Goal: Task Accomplishment & Management: Manage account settings

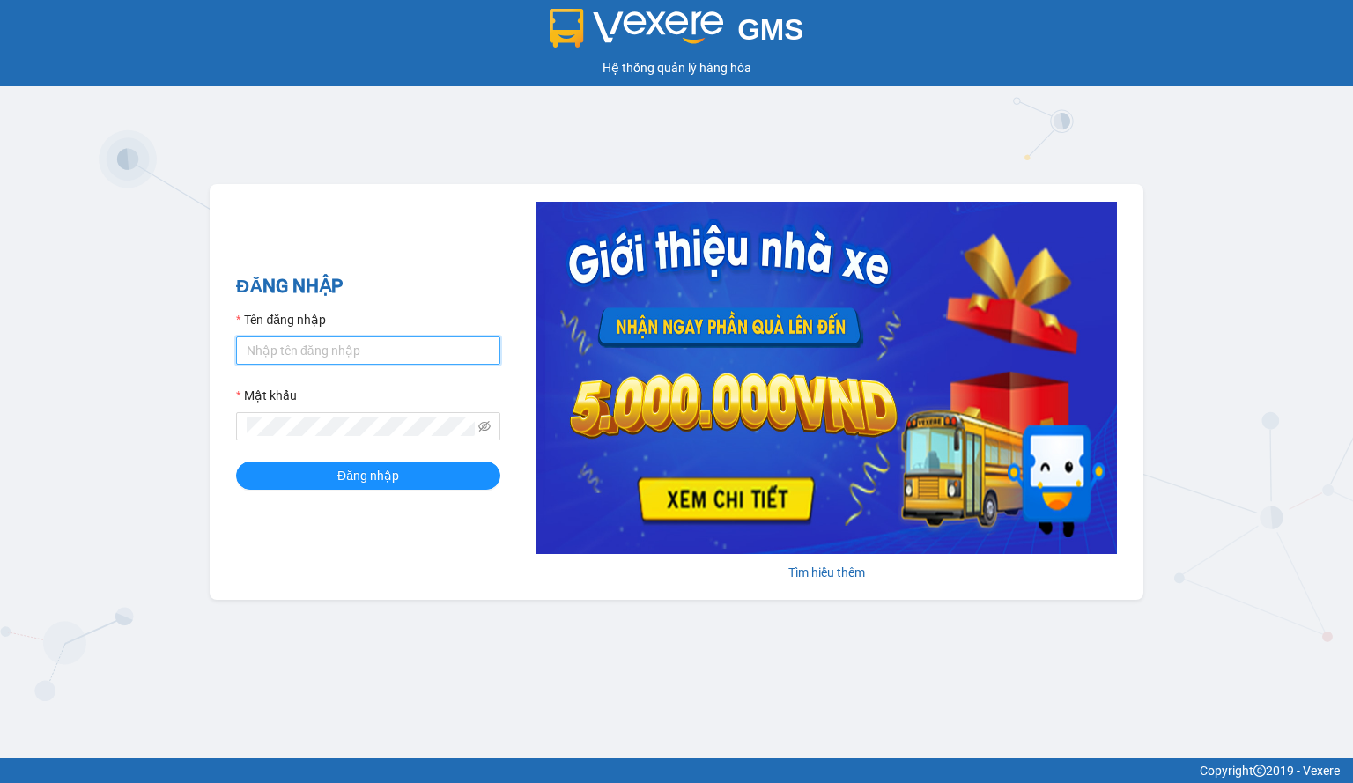
click at [361, 363] on input "Tên đăng nhập" at bounding box center [368, 351] width 264 height 28
type input "phongtran.vxr"
click at [427, 470] on button "Đăng nhập" at bounding box center [368, 476] width 264 height 28
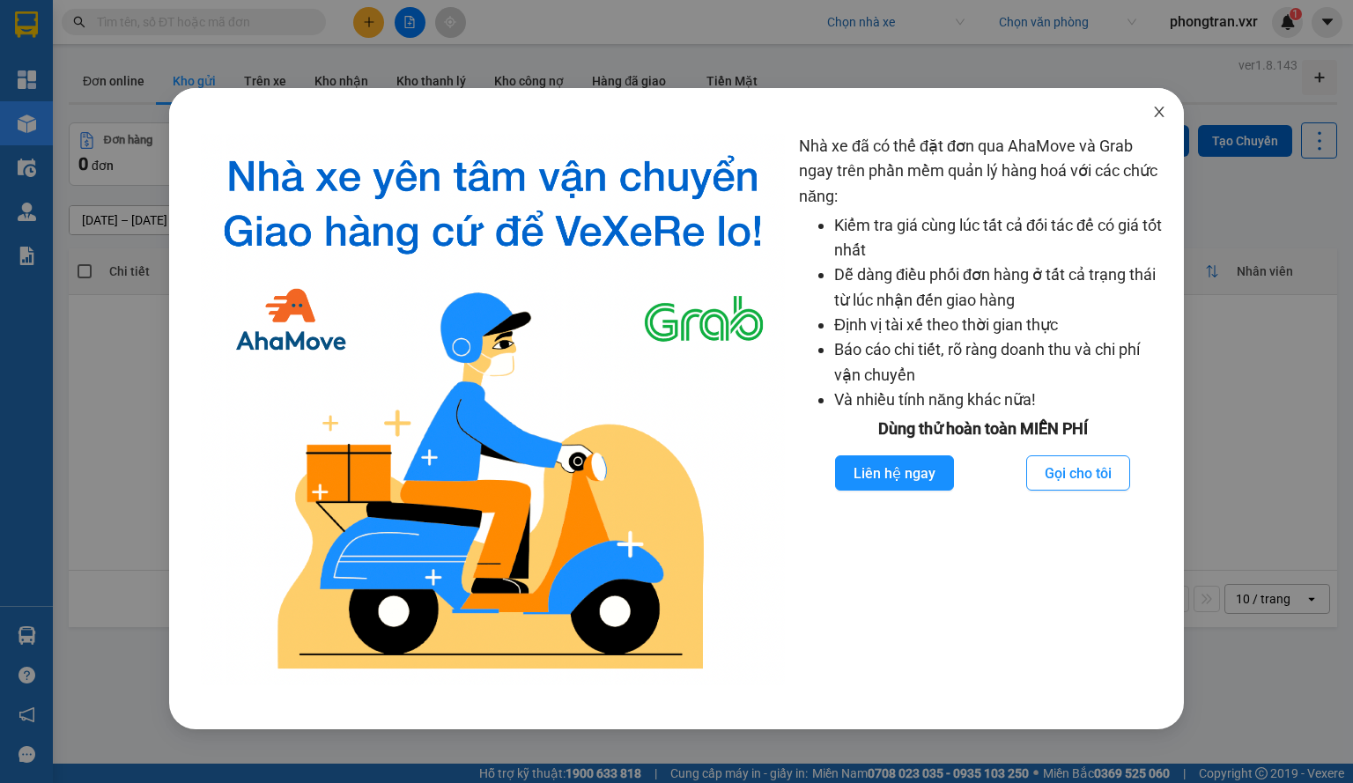
click at [1151, 113] on span "Close" at bounding box center [1159, 112] width 49 height 49
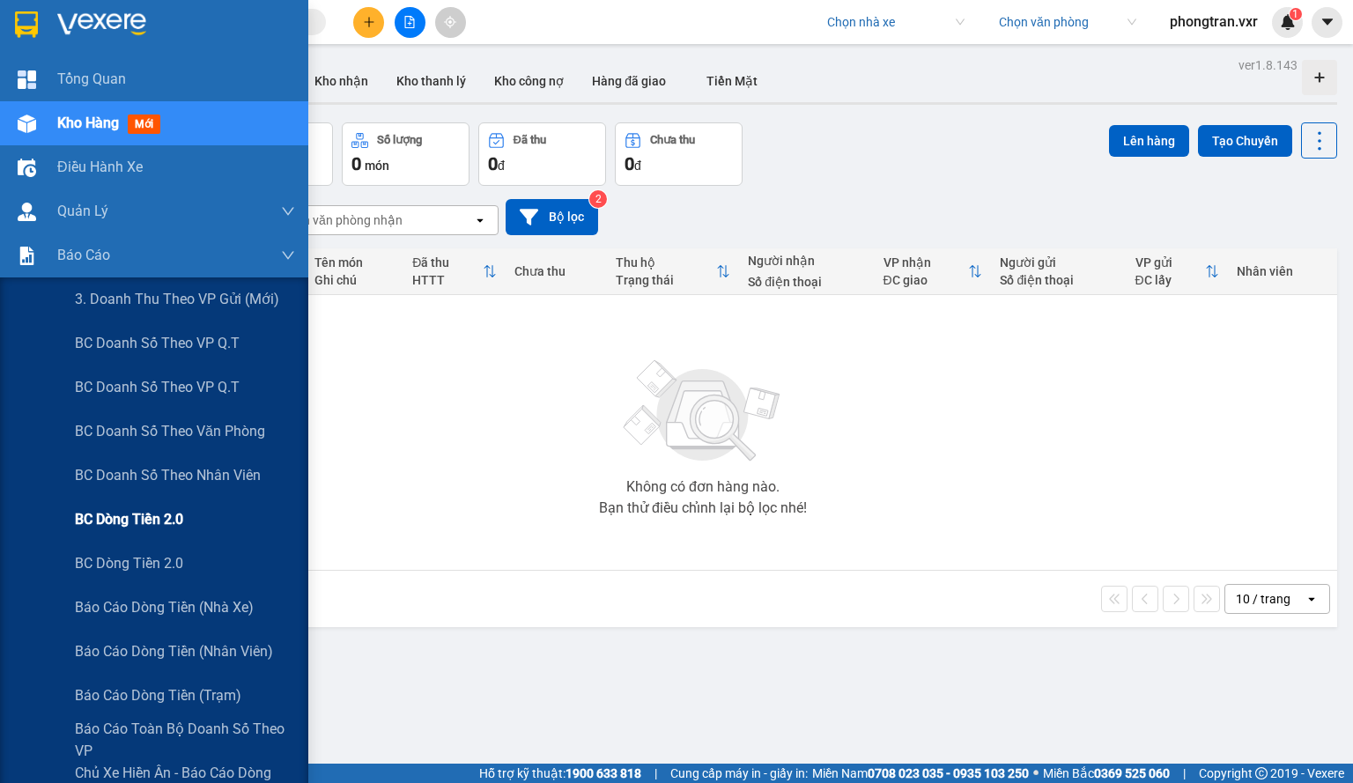
click at [164, 521] on span "BC Dòng tiền 2.0" at bounding box center [129, 519] width 108 height 22
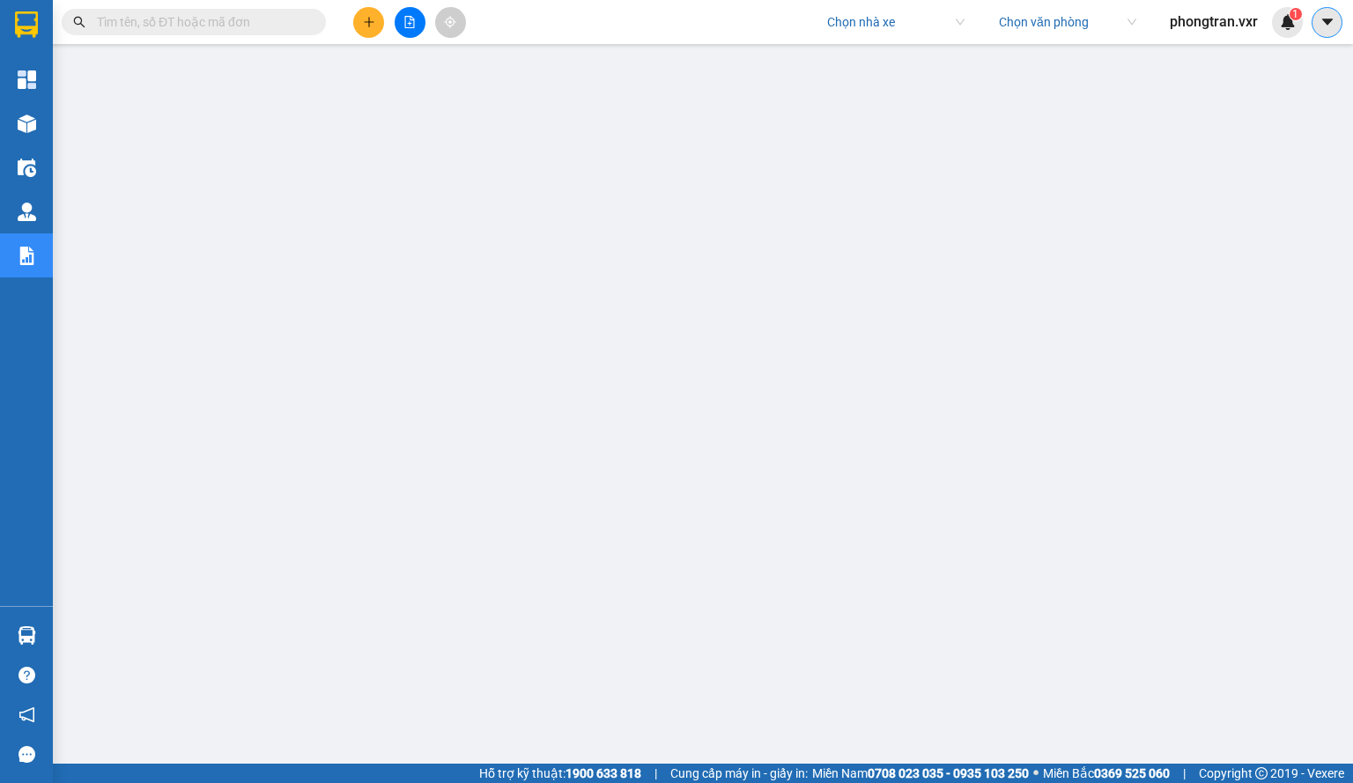
click at [1327, 15] on icon "caret-down" at bounding box center [1328, 22] width 16 height 16
click at [1262, 53] on div "Cấu hình nhà xe" at bounding box center [1266, 65] width 132 height 33
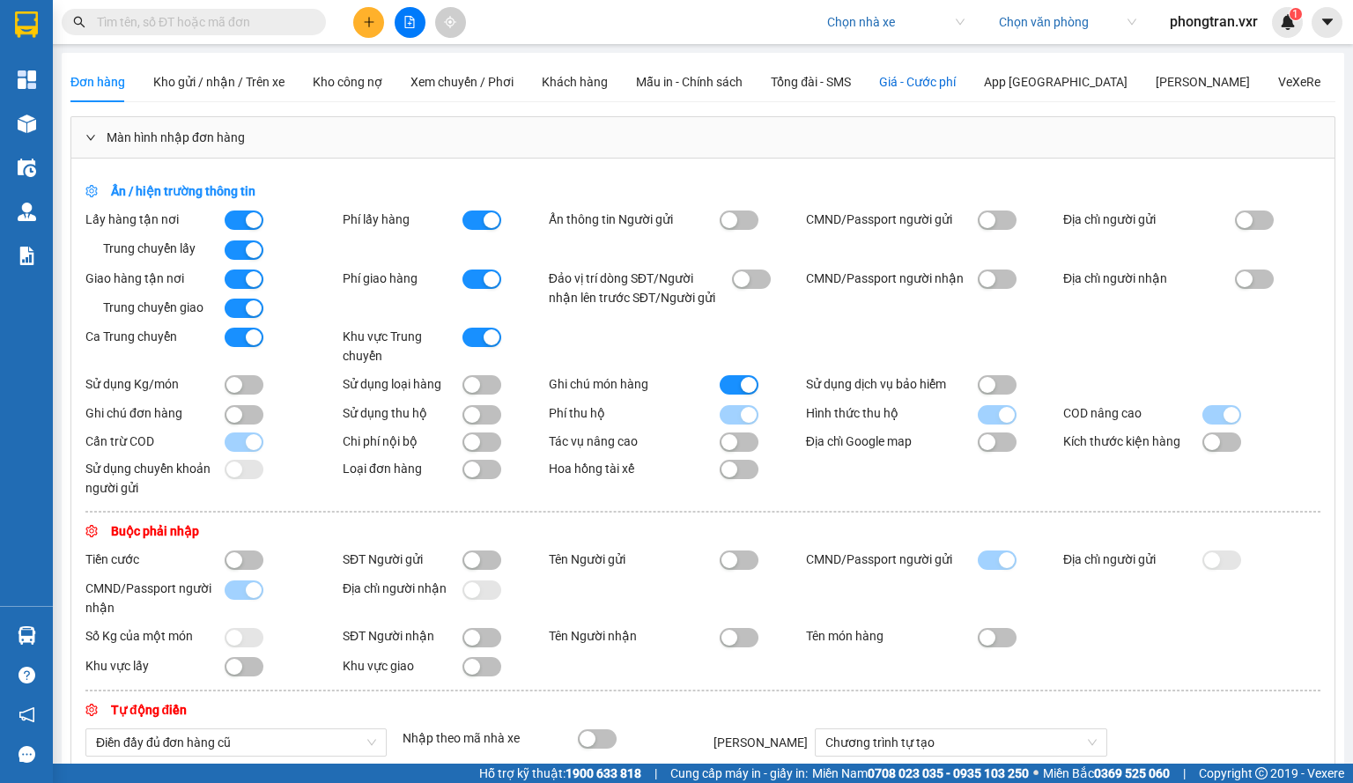
click at [956, 82] on span "Giá - Cước phí" at bounding box center [917, 82] width 77 height 14
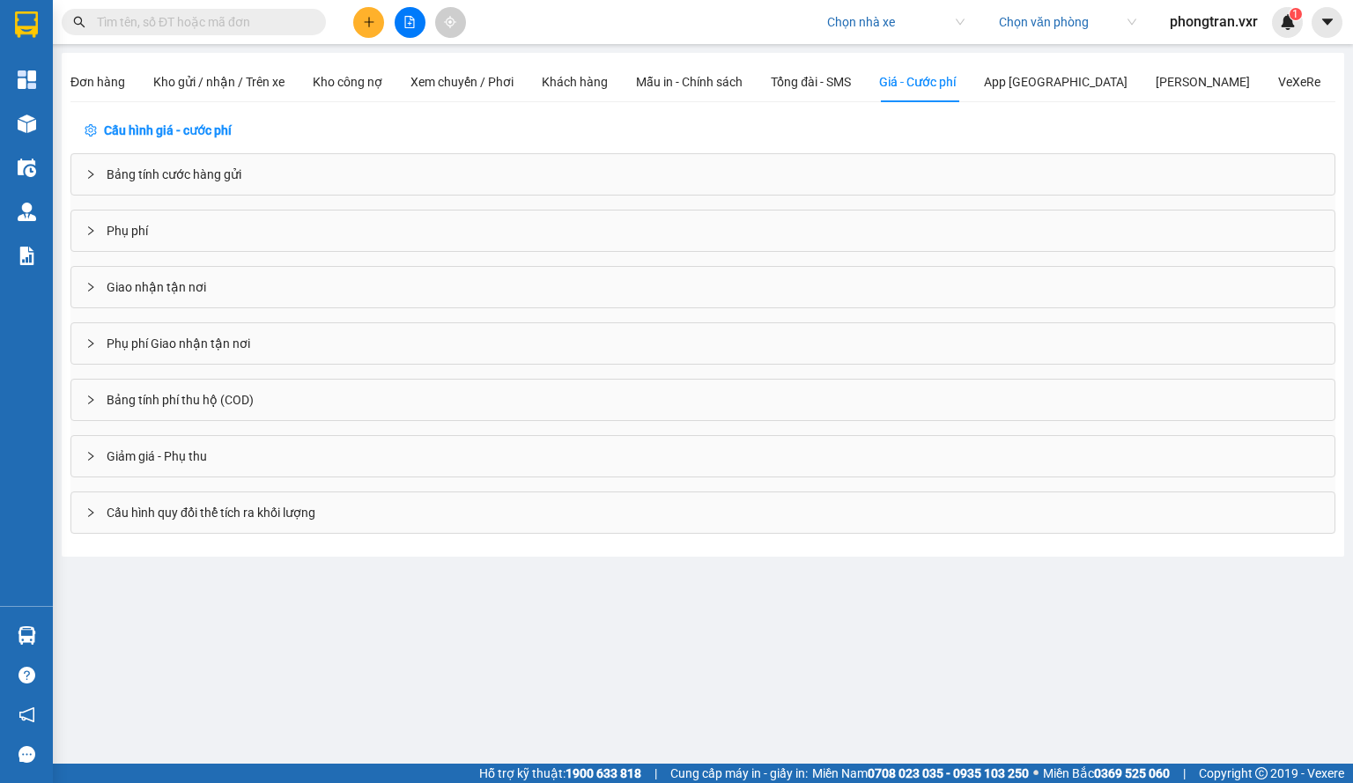
click at [230, 440] on div "Giảm giá - Phụ thu" at bounding box center [702, 456] width 1263 height 41
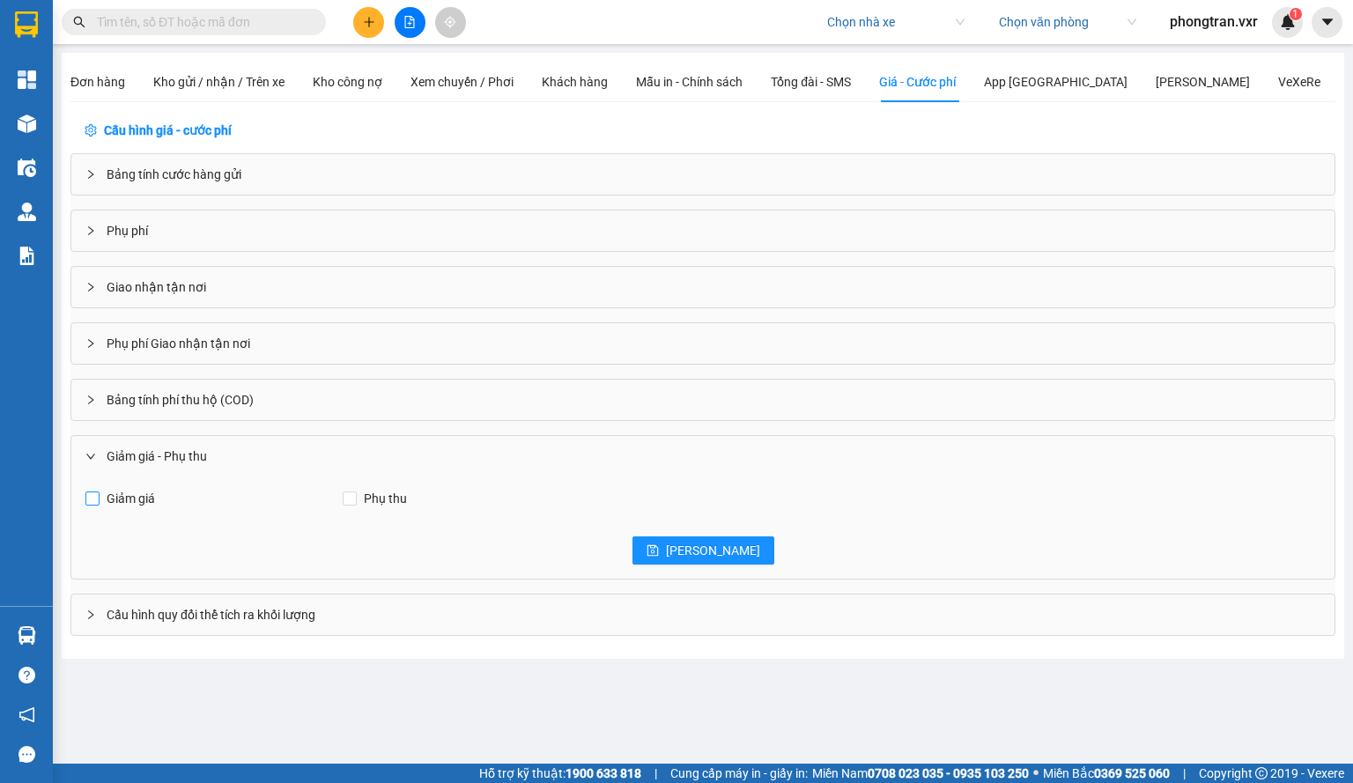
click at [137, 503] on span "Giảm giá" at bounding box center [131, 498] width 63 height 19
click at [100, 503] on input "Giảm giá" at bounding box center [92, 499] width 14 height 14
checkbox input "true"
click at [708, 547] on span "[PERSON_NAME]" at bounding box center [713, 550] width 94 height 19
click at [117, 85] on span "Đơn hàng" at bounding box center [97, 82] width 55 height 14
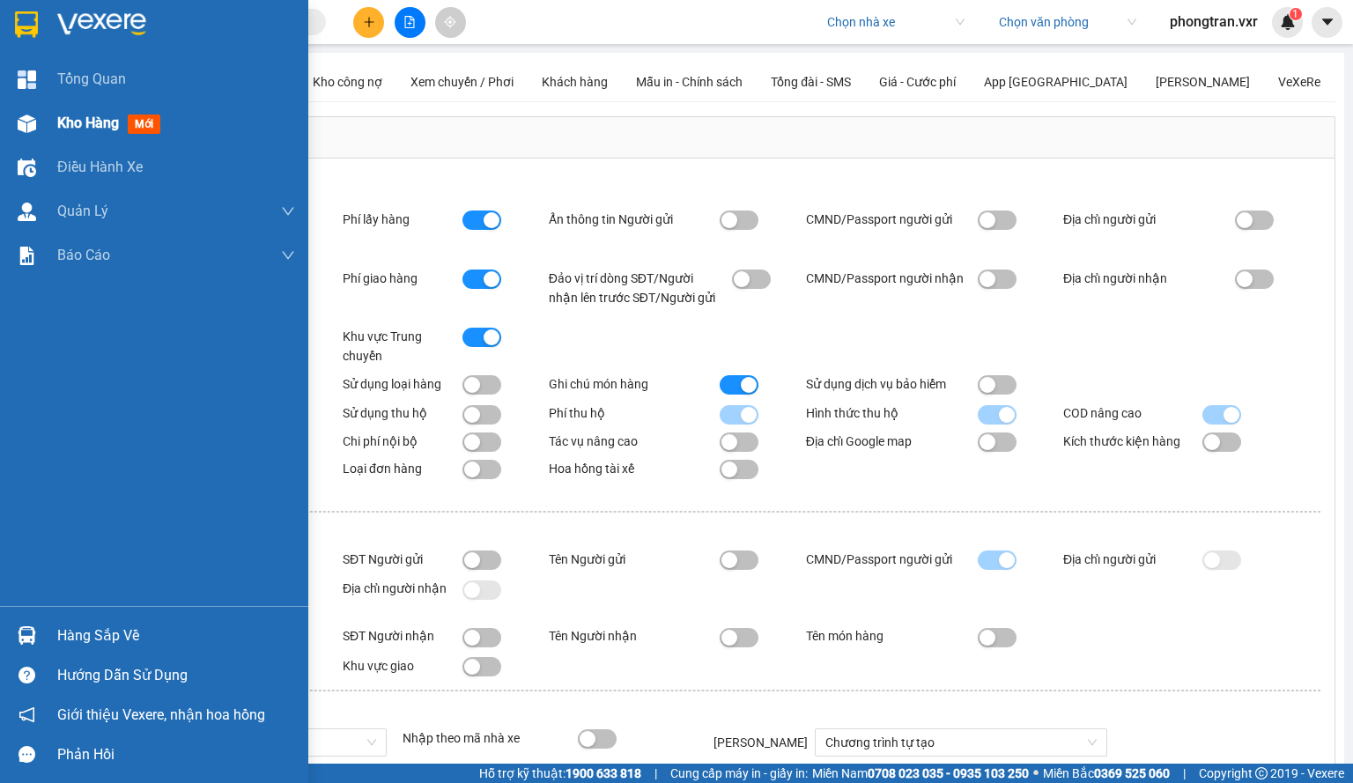
click at [21, 130] on img at bounding box center [27, 124] width 19 height 19
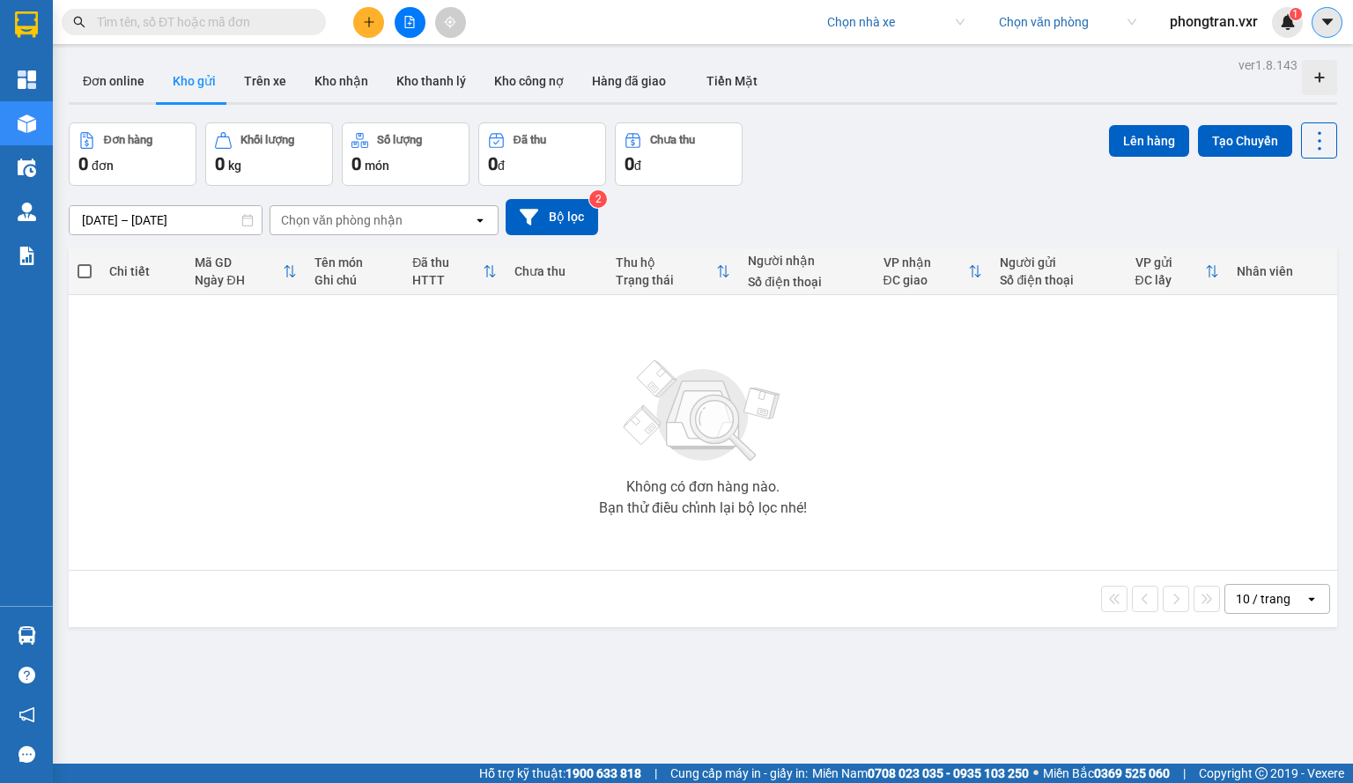
click at [1331, 28] on icon "caret-down" at bounding box center [1328, 22] width 16 height 16
click at [1267, 66] on div "Cấu hình nhà xe" at bounding box center [1280, 65] width 89 height 19
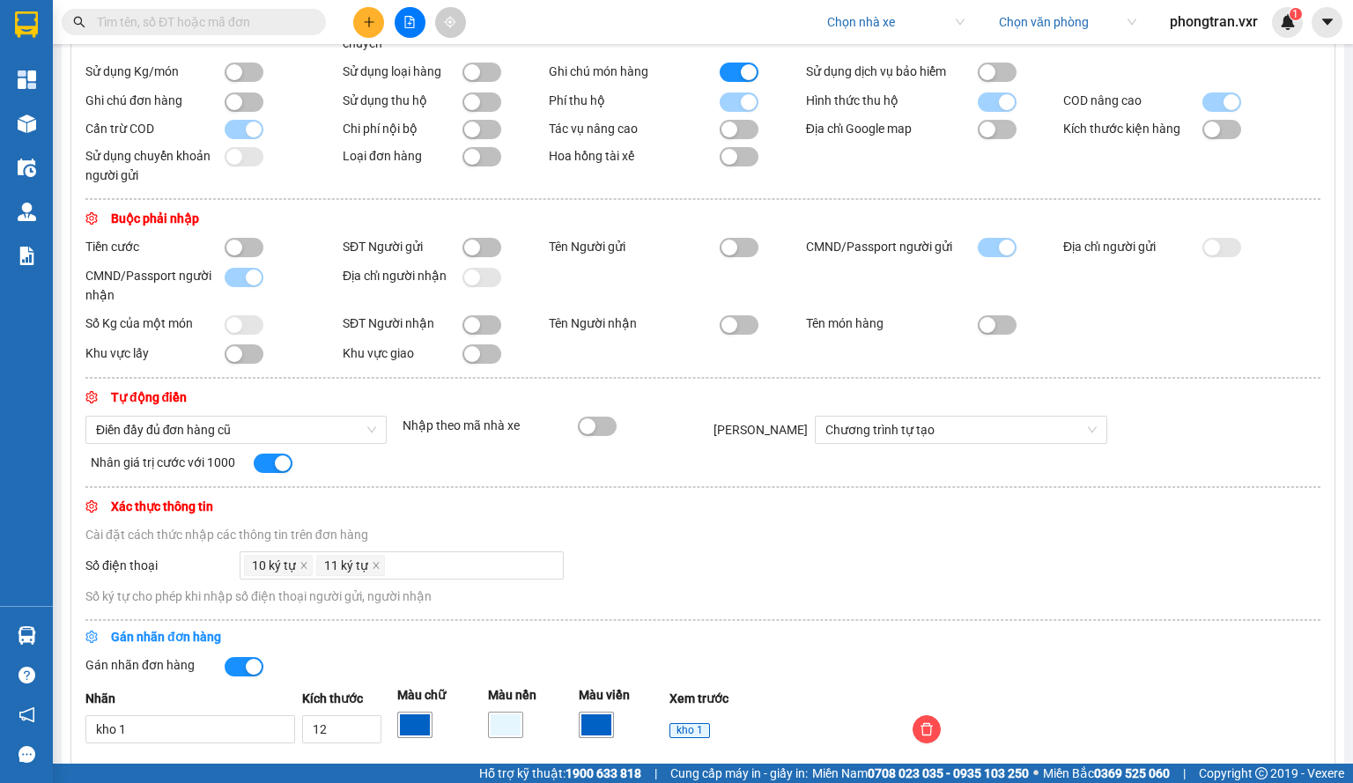
scroll to position [245, 0]
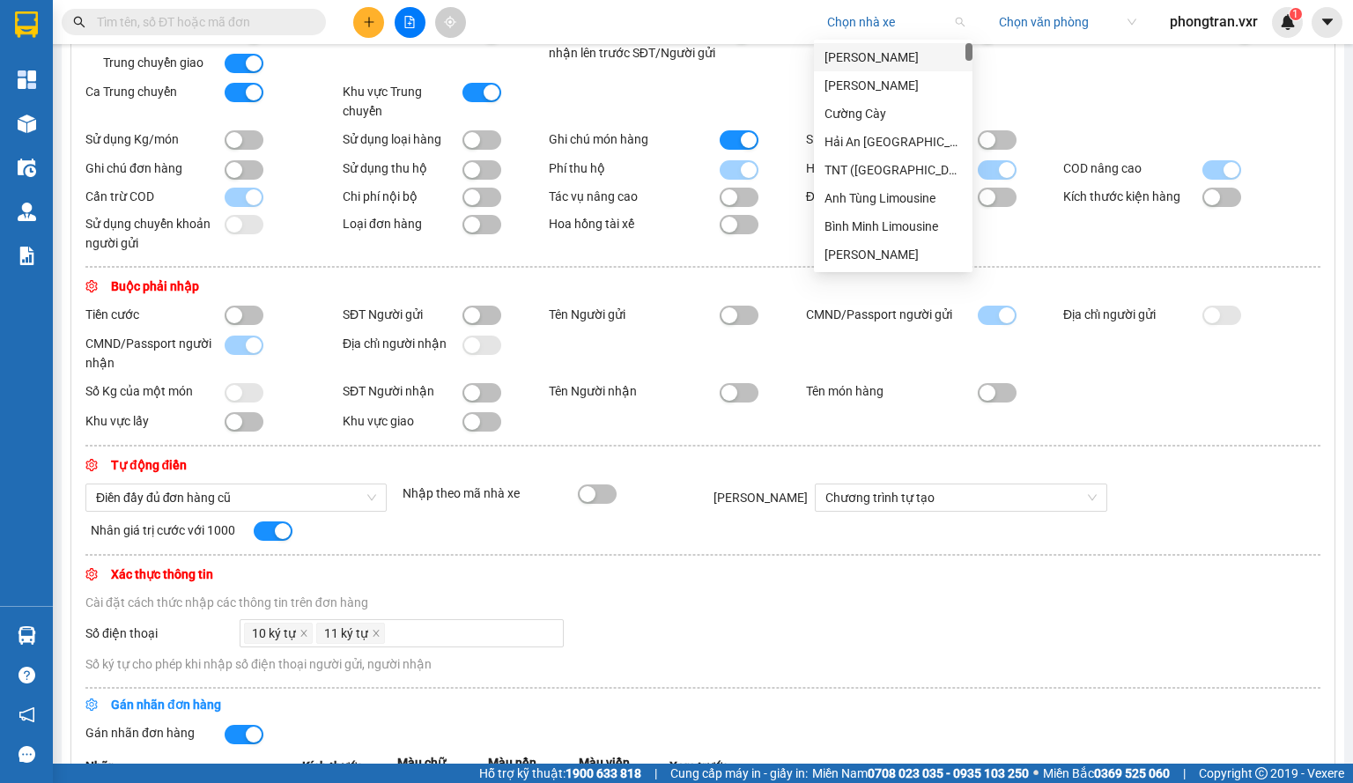
click at [863, 25] on input "search" at bounding box center [889, 22] width 125 height 26
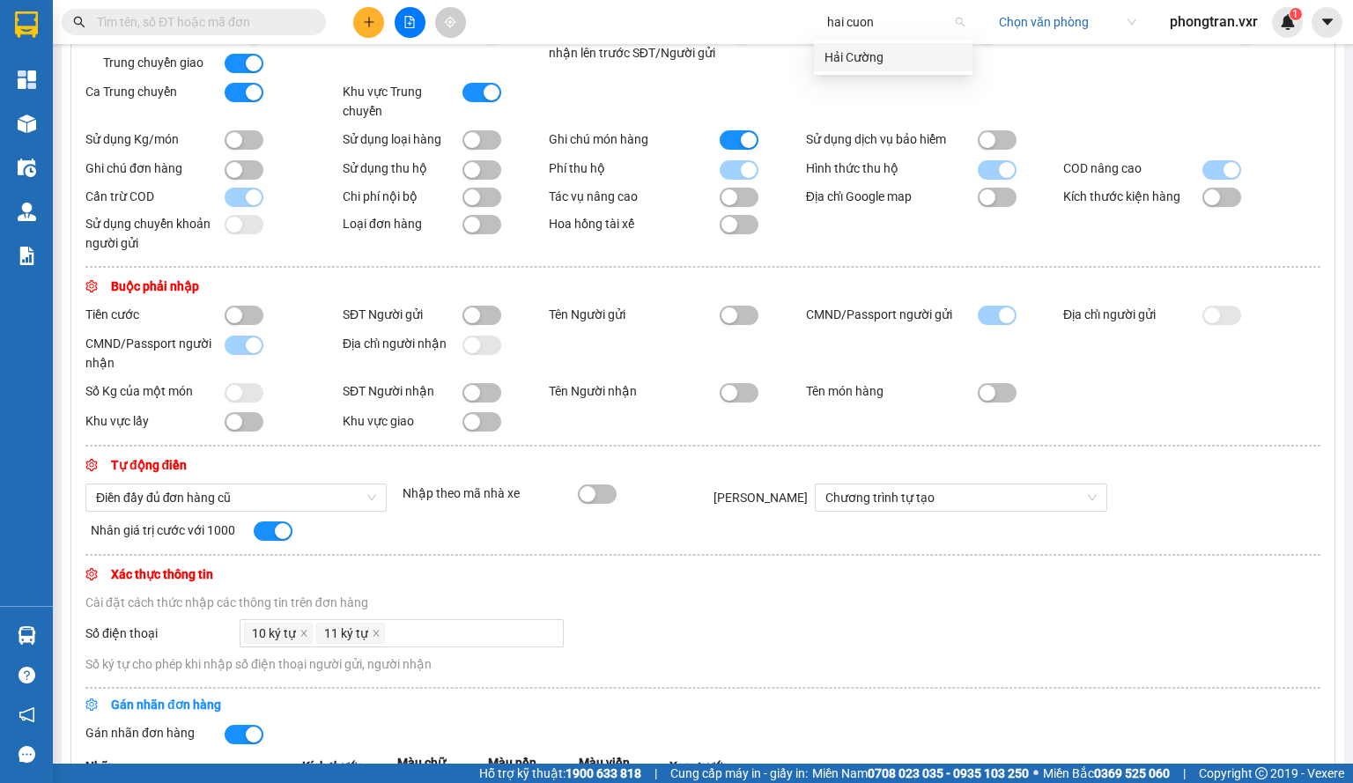
type input "hai cuong"
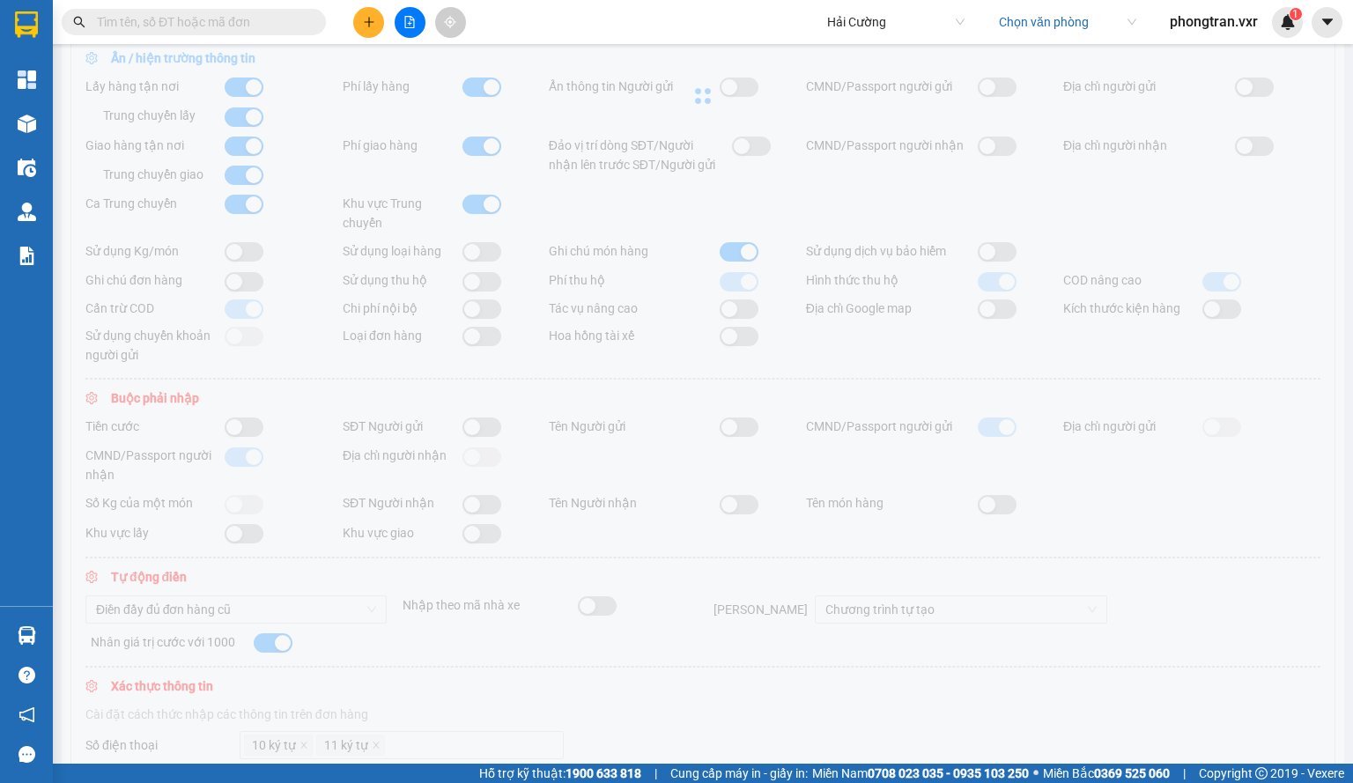
scroll to position [0, 0]
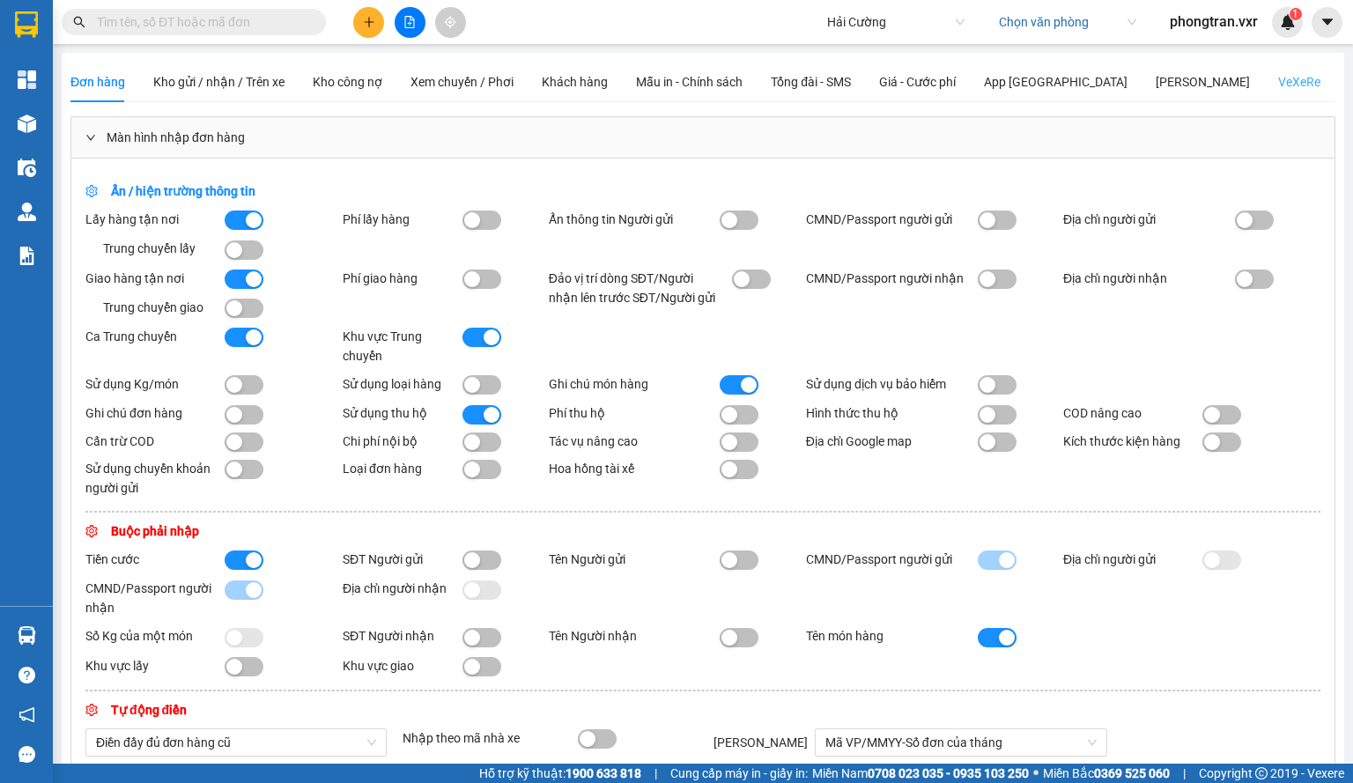
click at [1278, 94] on div "VeXeRe" at bounding box center [1299, 82] width 42 height 41
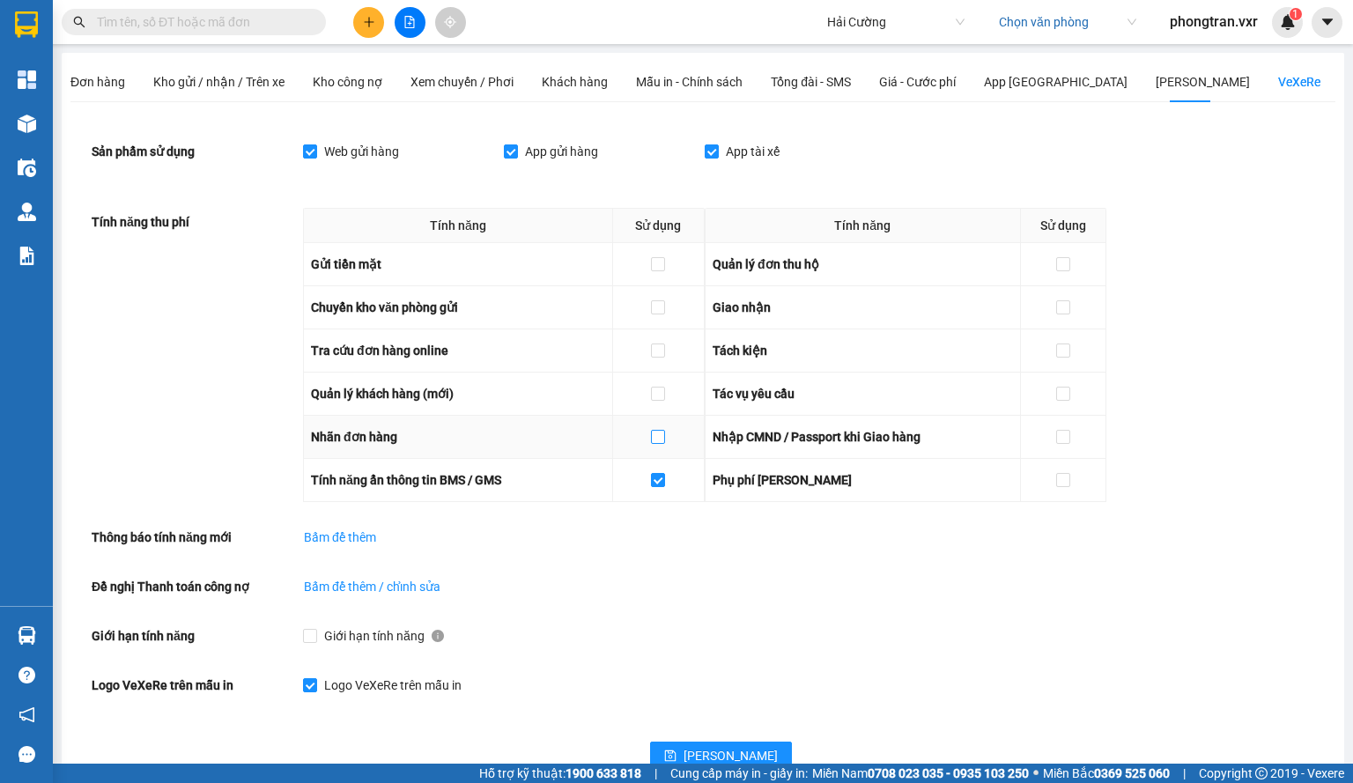
click at [661, 427] on label at bounding box center [658, 436] width 14 height 19
click at [661, 430] on input "checkbox" at bounding box center [657, 436] width 12 height 12
checkbox input "true"
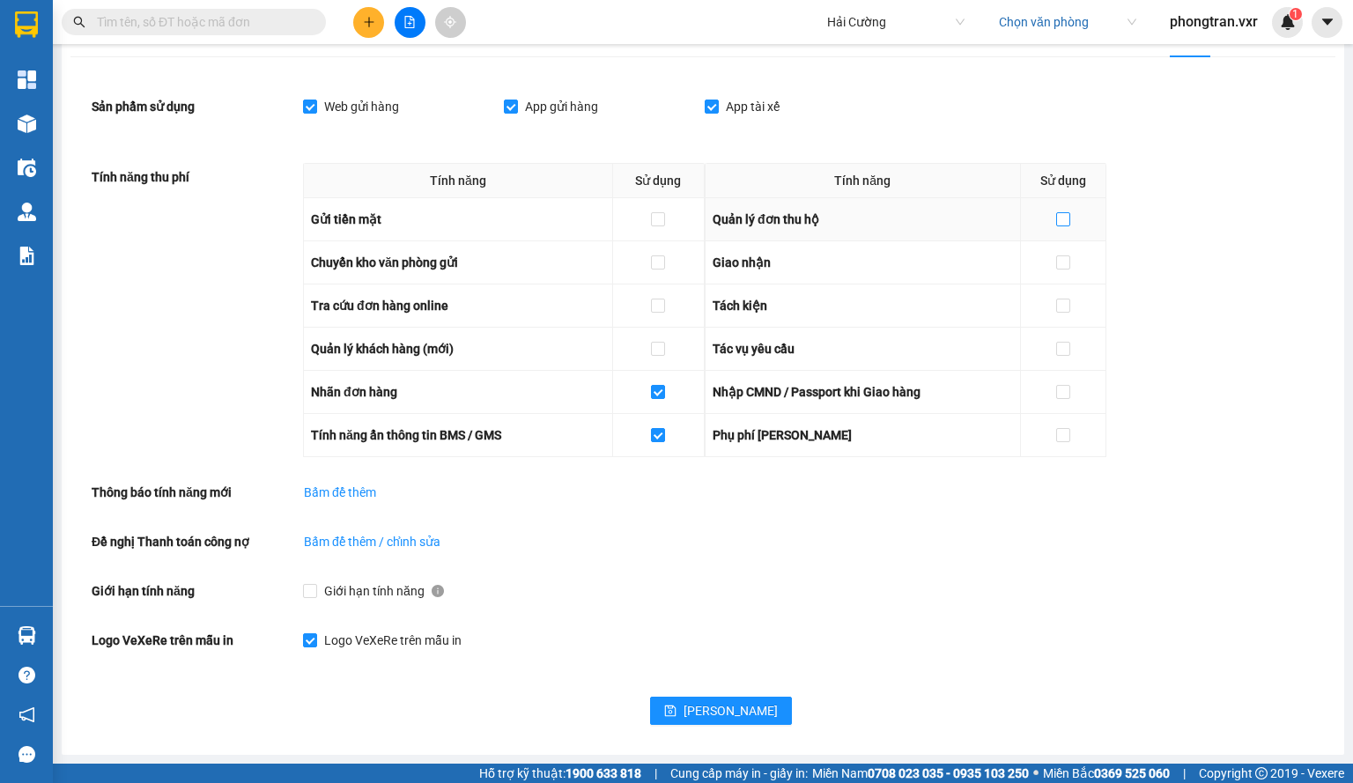
click at [1066, 219] on input "checkbox" at bounding box center [1062, 218] width 12 height 12
checkbox input "true"
click at [668, 348] on div at bounding box center [658, 348] width 77 height 19
click at [662, 348] on input "checkbox" at bounding box center [657, 348] width 12 height 12
checkbox input "true"
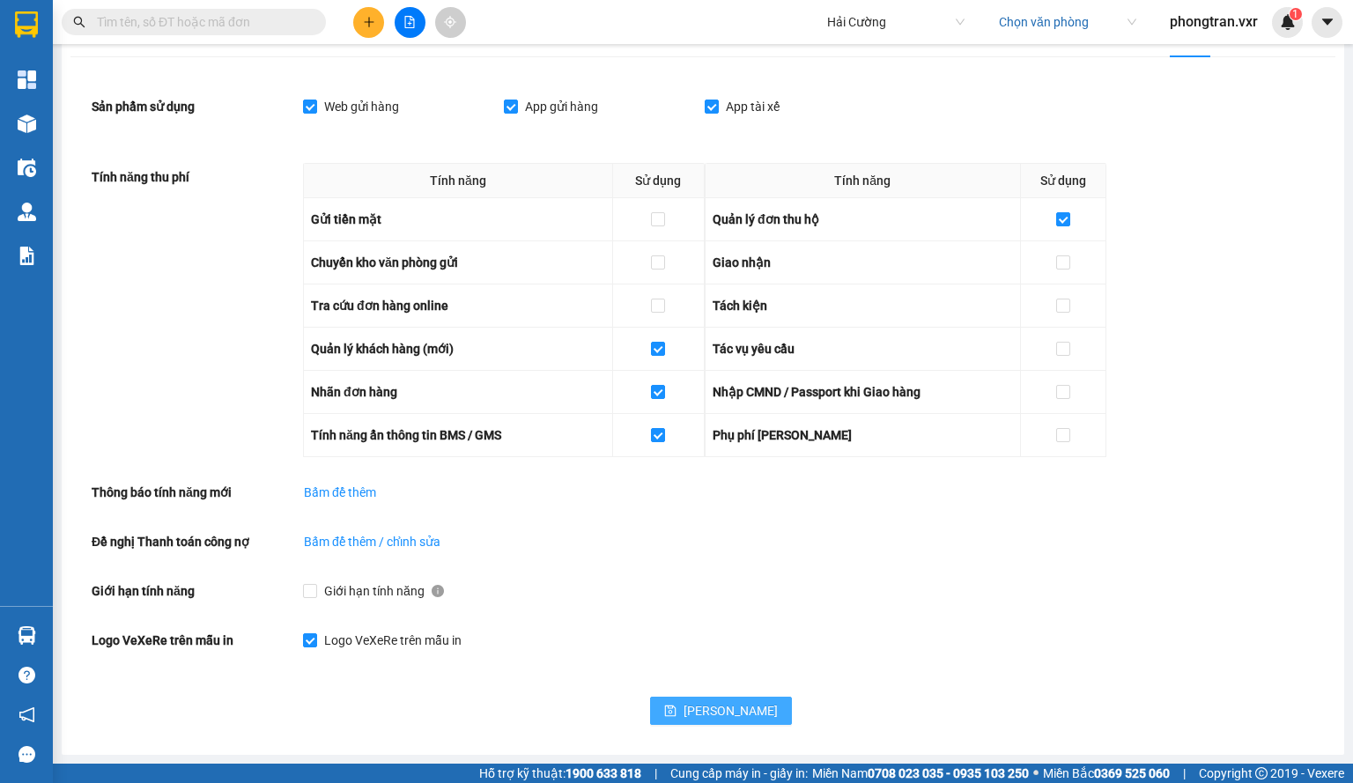
click at [685, 707] on span "[PERSON_NAME]" at bounding box center [731, 710] width 94 height 19
